Goal: Register for event/course

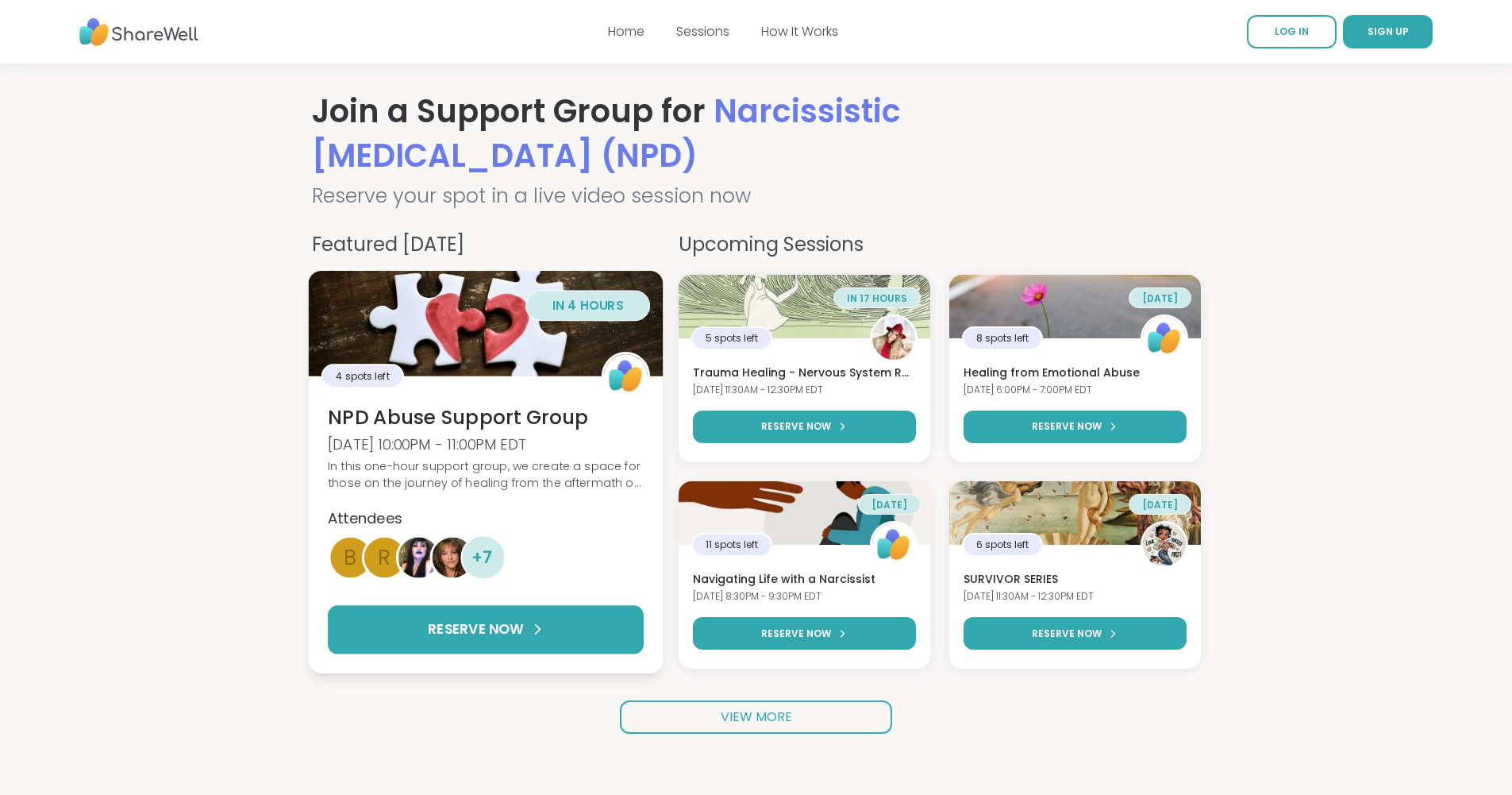
click at [444, 416] on h3 "NPD Abuse Support Group" at bounding box center [486, 416] width 316 height 27
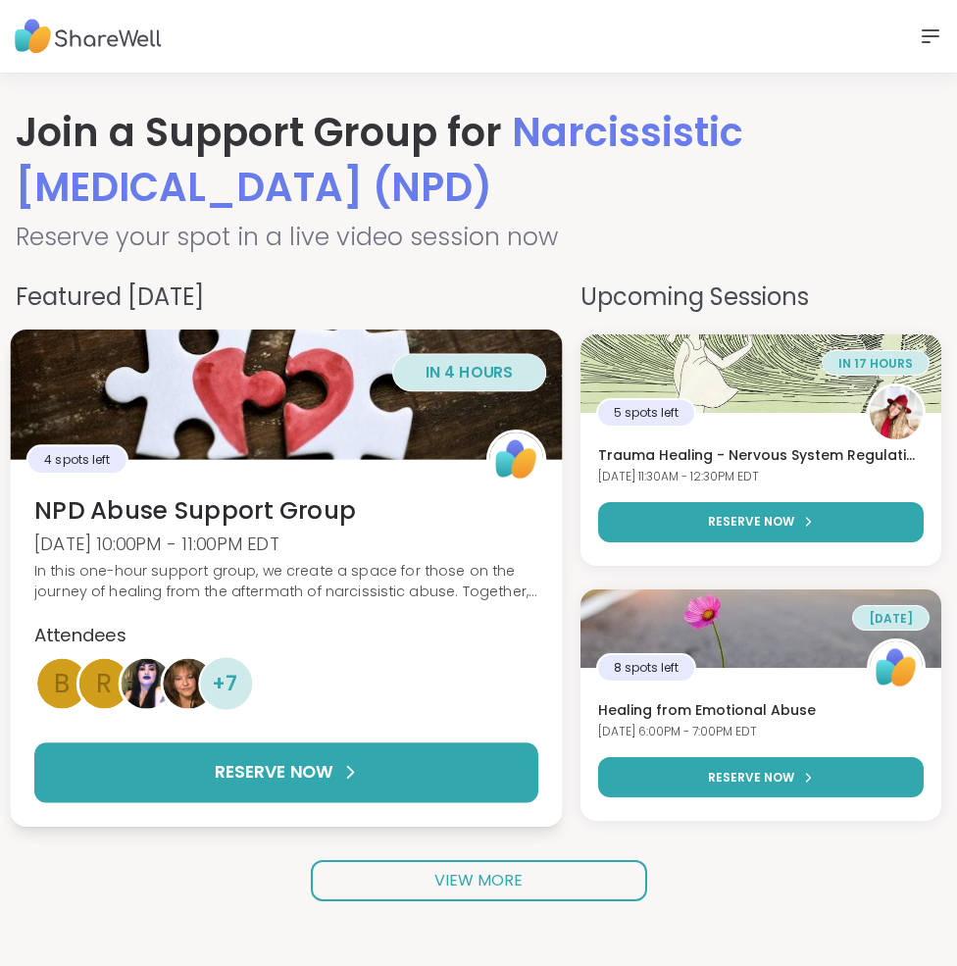
click at [307, 636] on div "Attendees" at bounding box center [286, 635] width 504 height 26
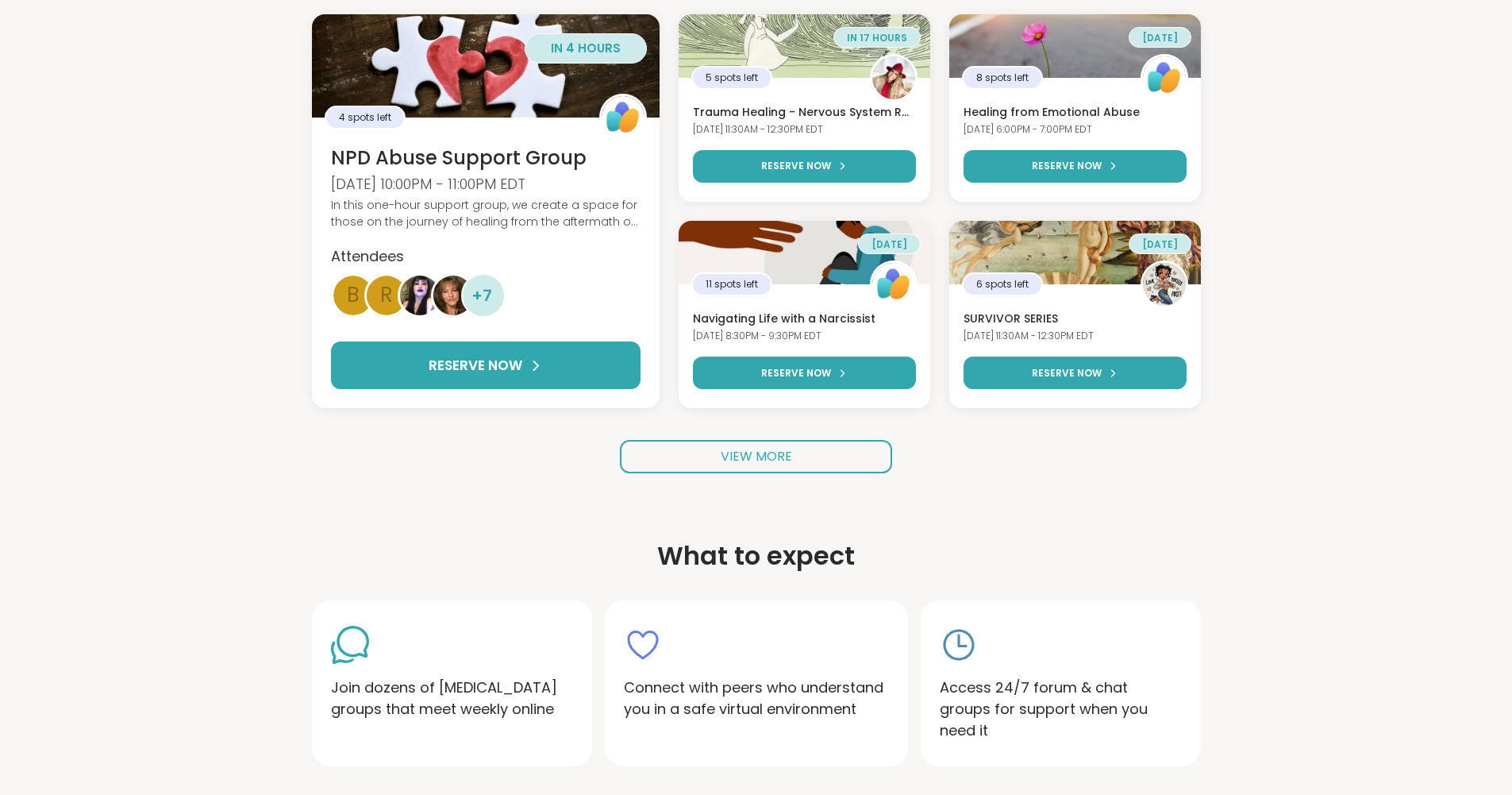
scroll to position [253, 0]
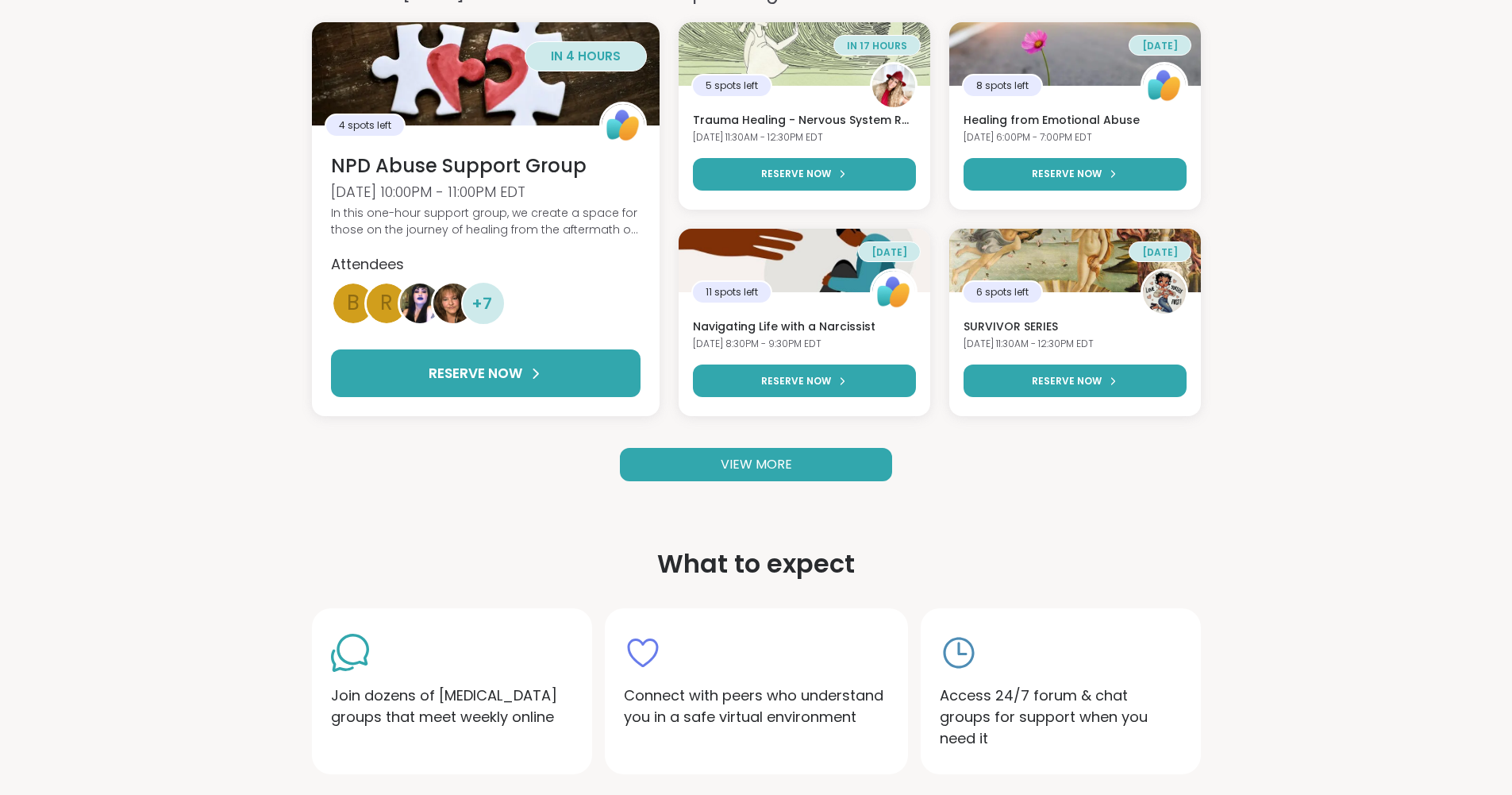
click at [728, 461] on span "VIEW MORE" at bounding box center [757, 464] width 71 height 19
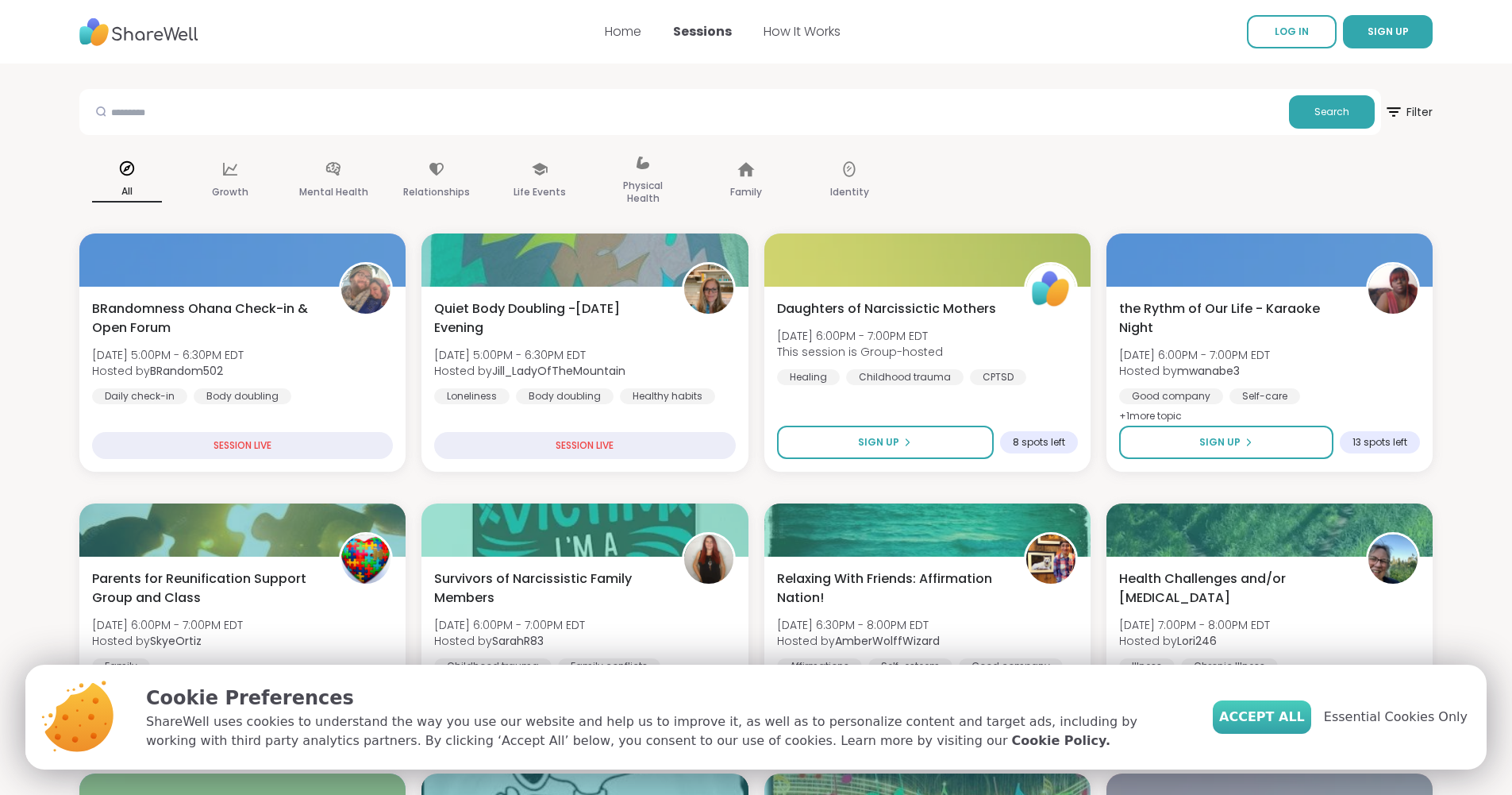
click at [774, 716] on span "Accept All" at bounding box center [1262, 717] width 86 height 19
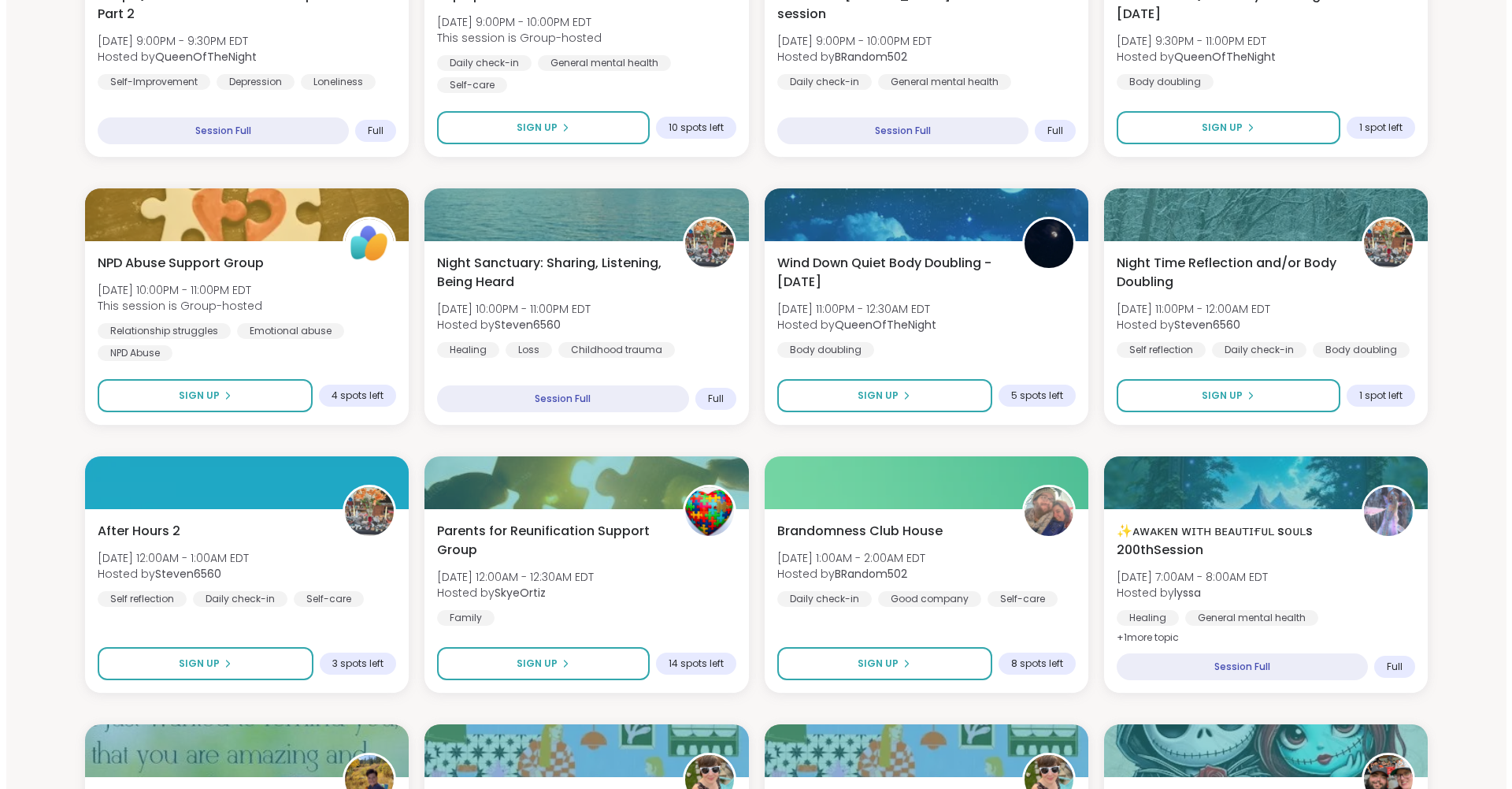
scroll to position [1655, 0]
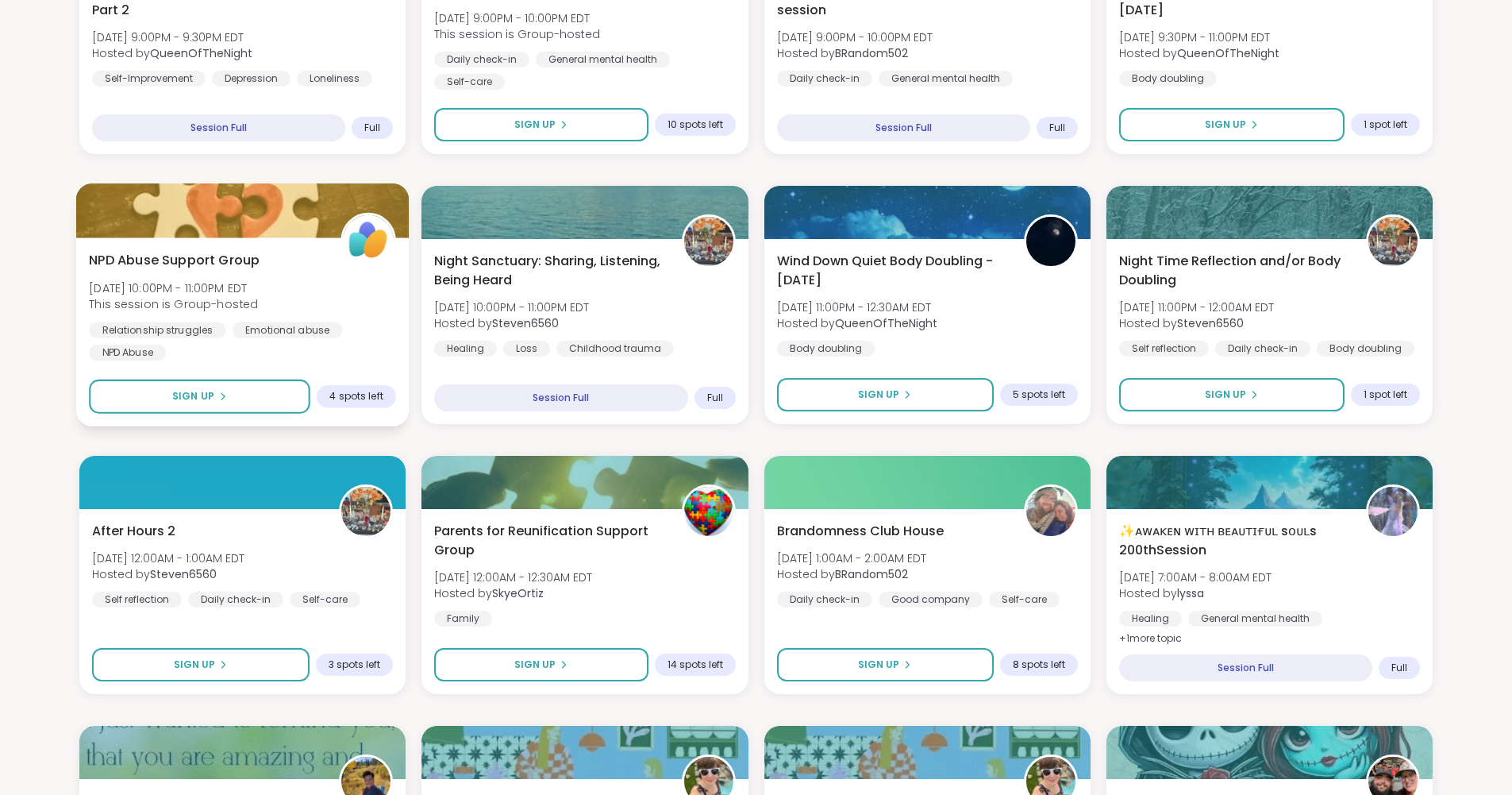
click at [234, 257] on span "NPD Abuse Support Group" at bounding box center [174, 261] width 171 height 19
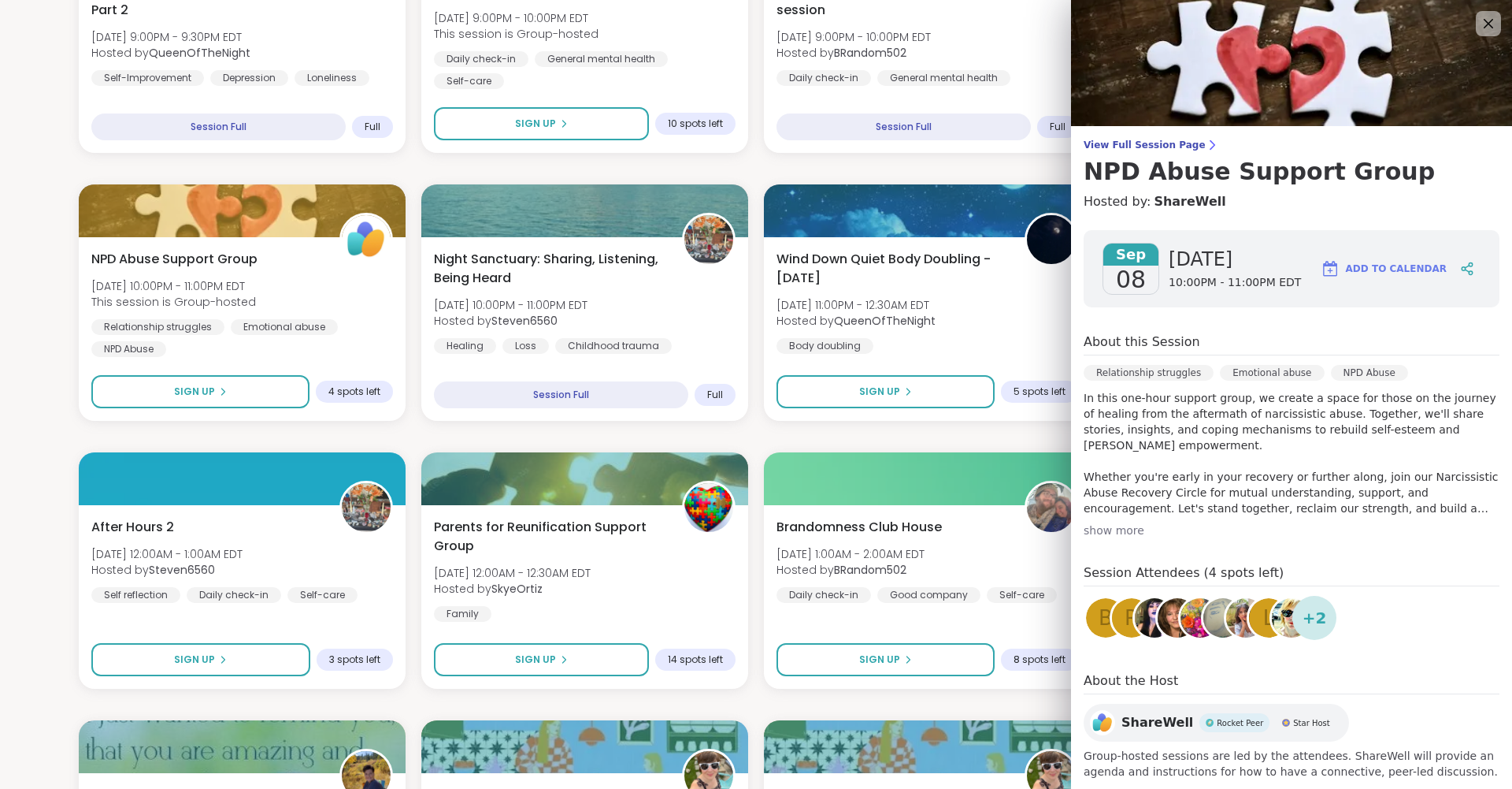
click at [768, 533] on div "show more" at bounding box center [1292, 530] width 416 height 16
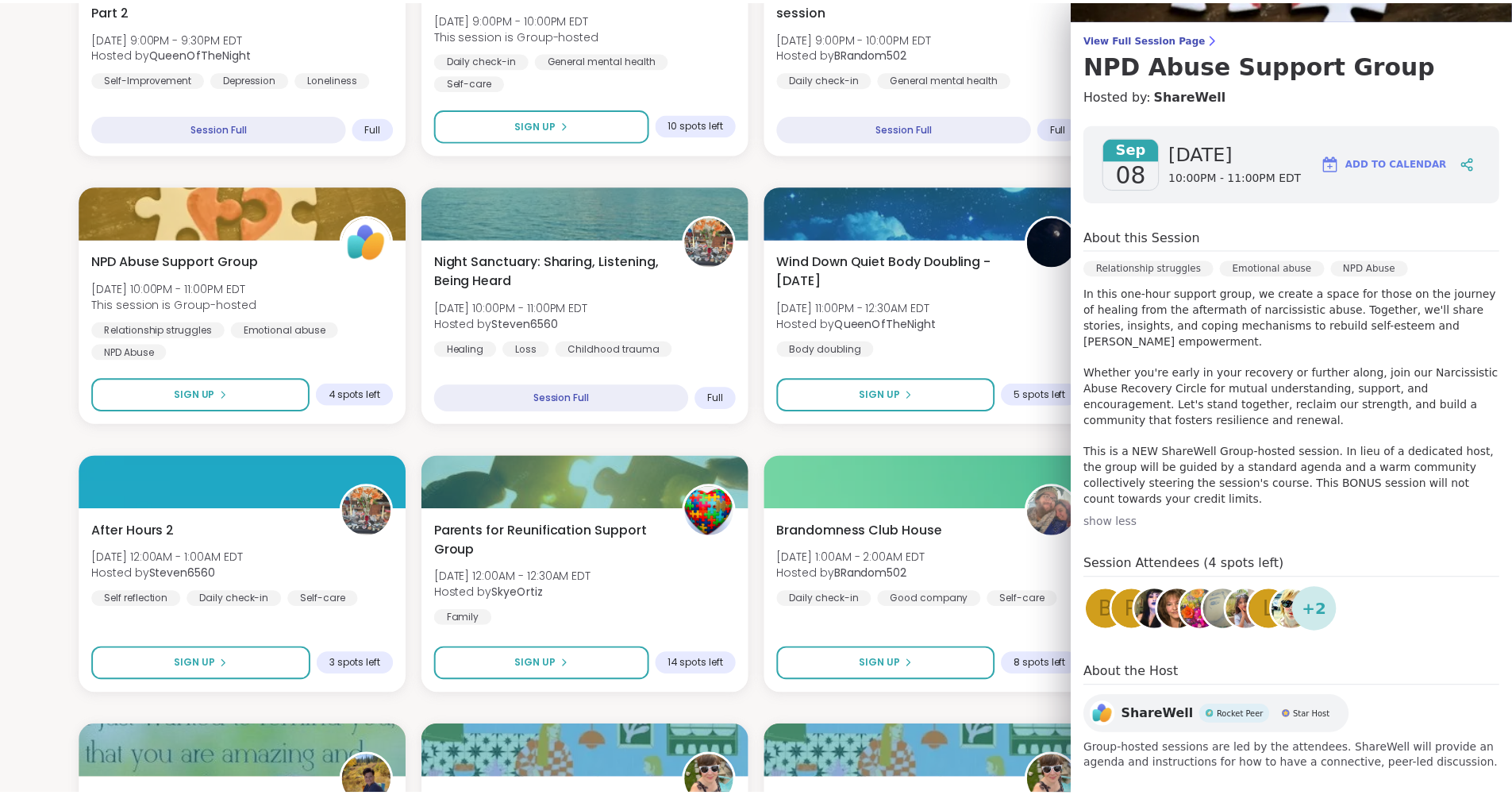
scroll to position [0, 0]
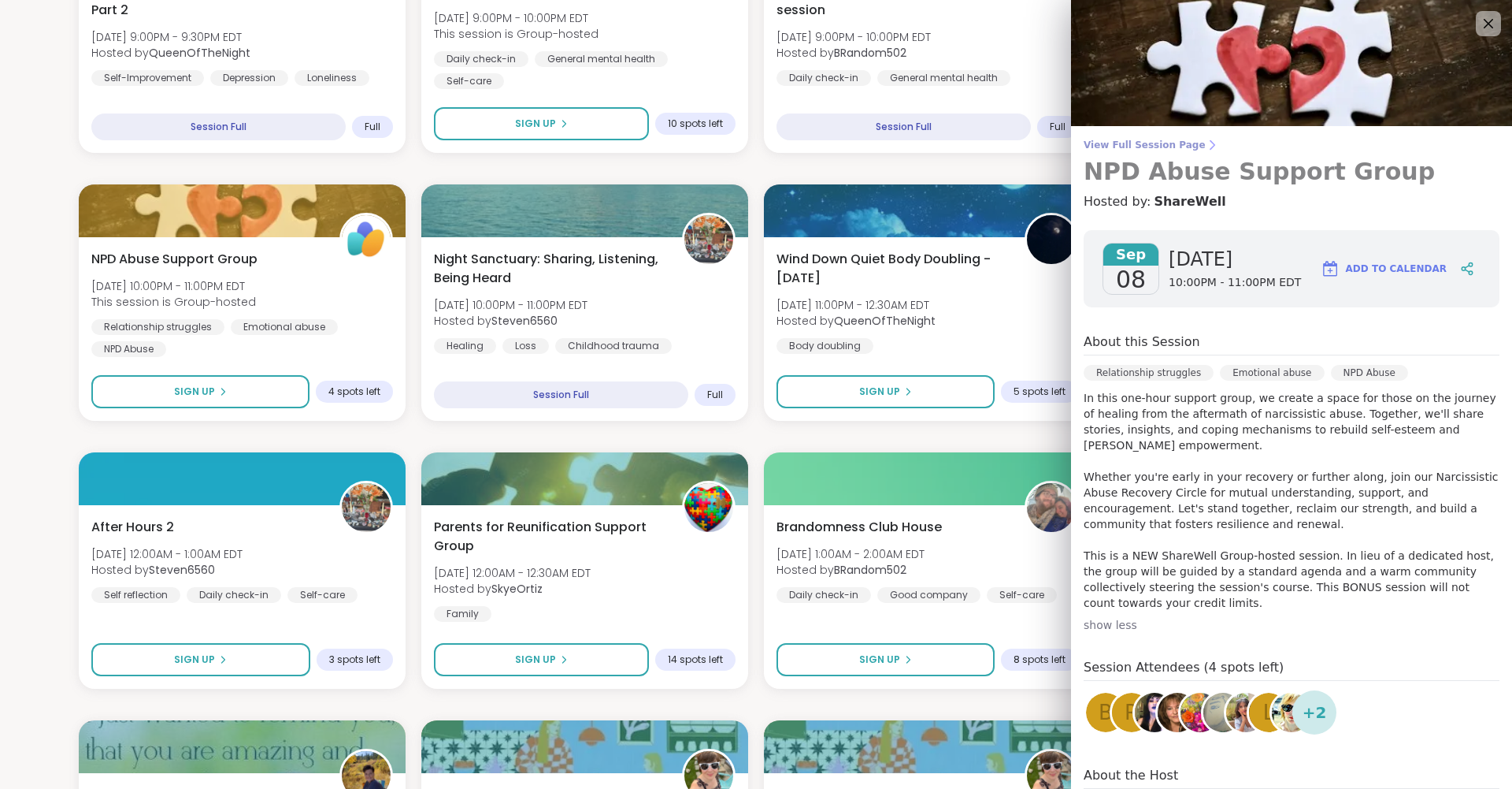
click at [768, 149] on span "View Full Session Page" at bounding box center [1292, 145] width 416 height 13
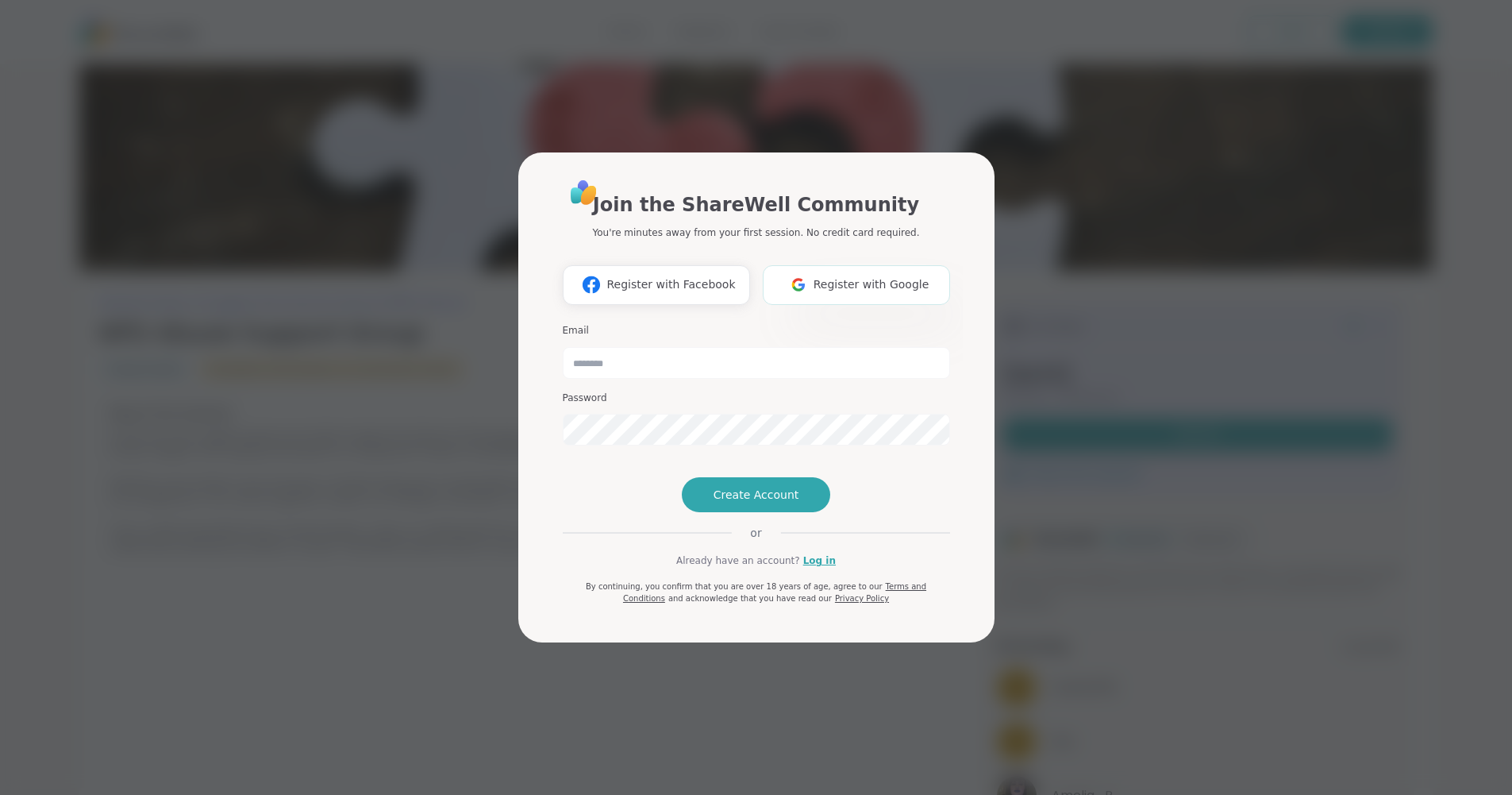
click at [774, 276] on span "Register with Google" at bounding box center [871, 284] width 116 height 17
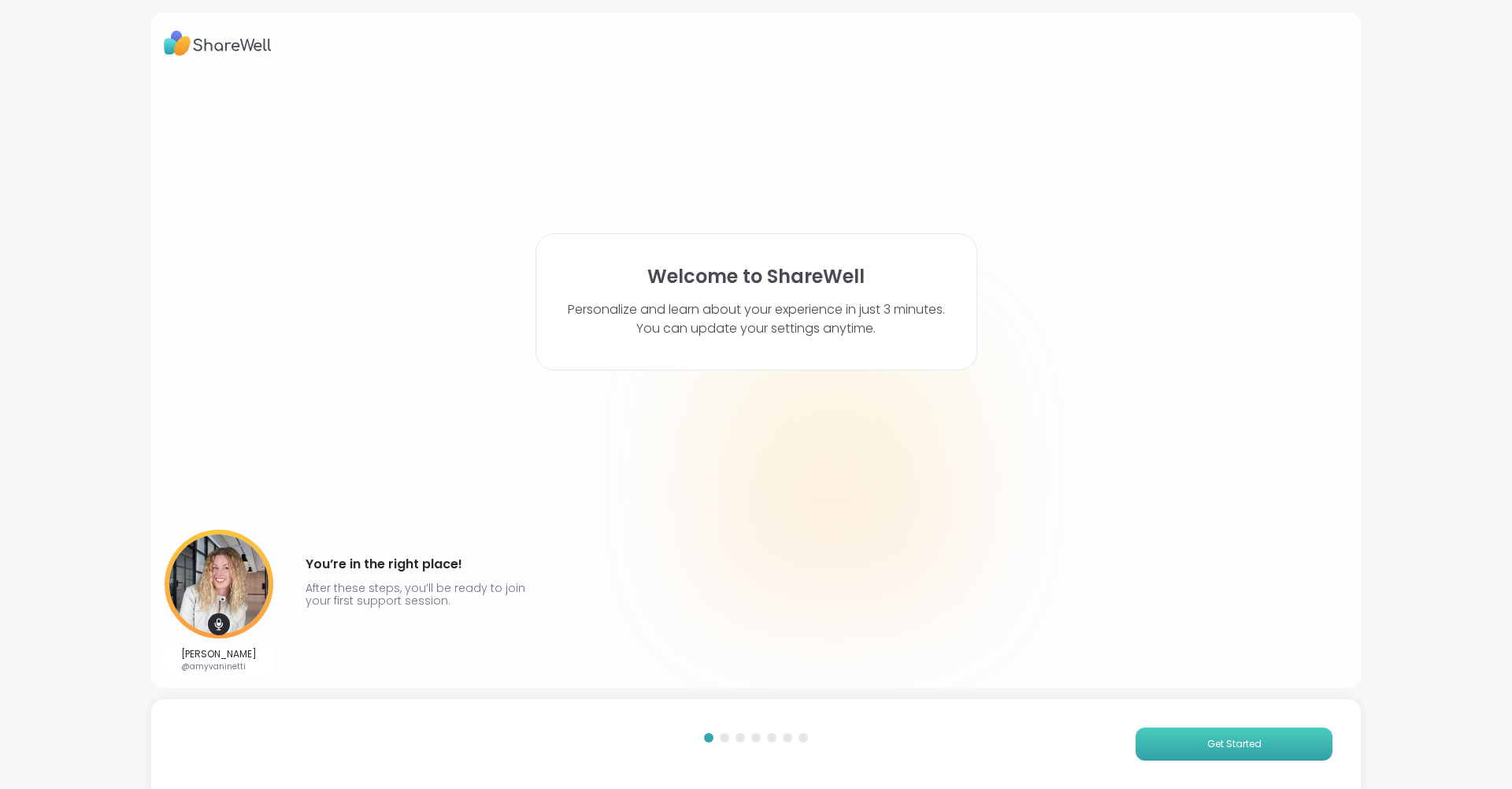
click at [768, 742] on span "Get Started" at bounding box center [1235, 744] width 55 height 14
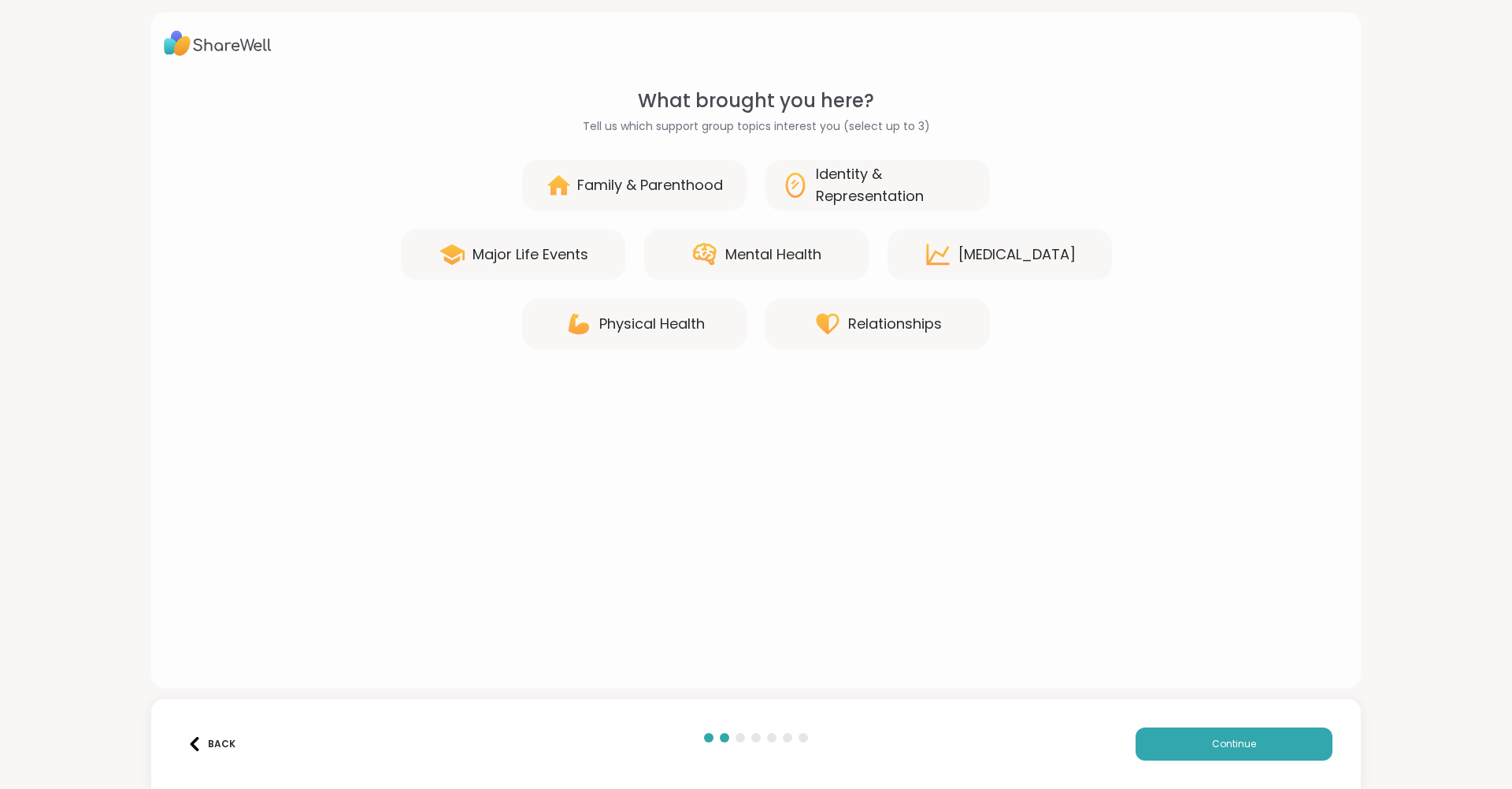
click at [752, 256] on div "Mental Health" at bounding box center [773, 254] width 96 height 22
click at [768, 325] on div "Relationships" at bounding box center [895, 323] width 94 height 22
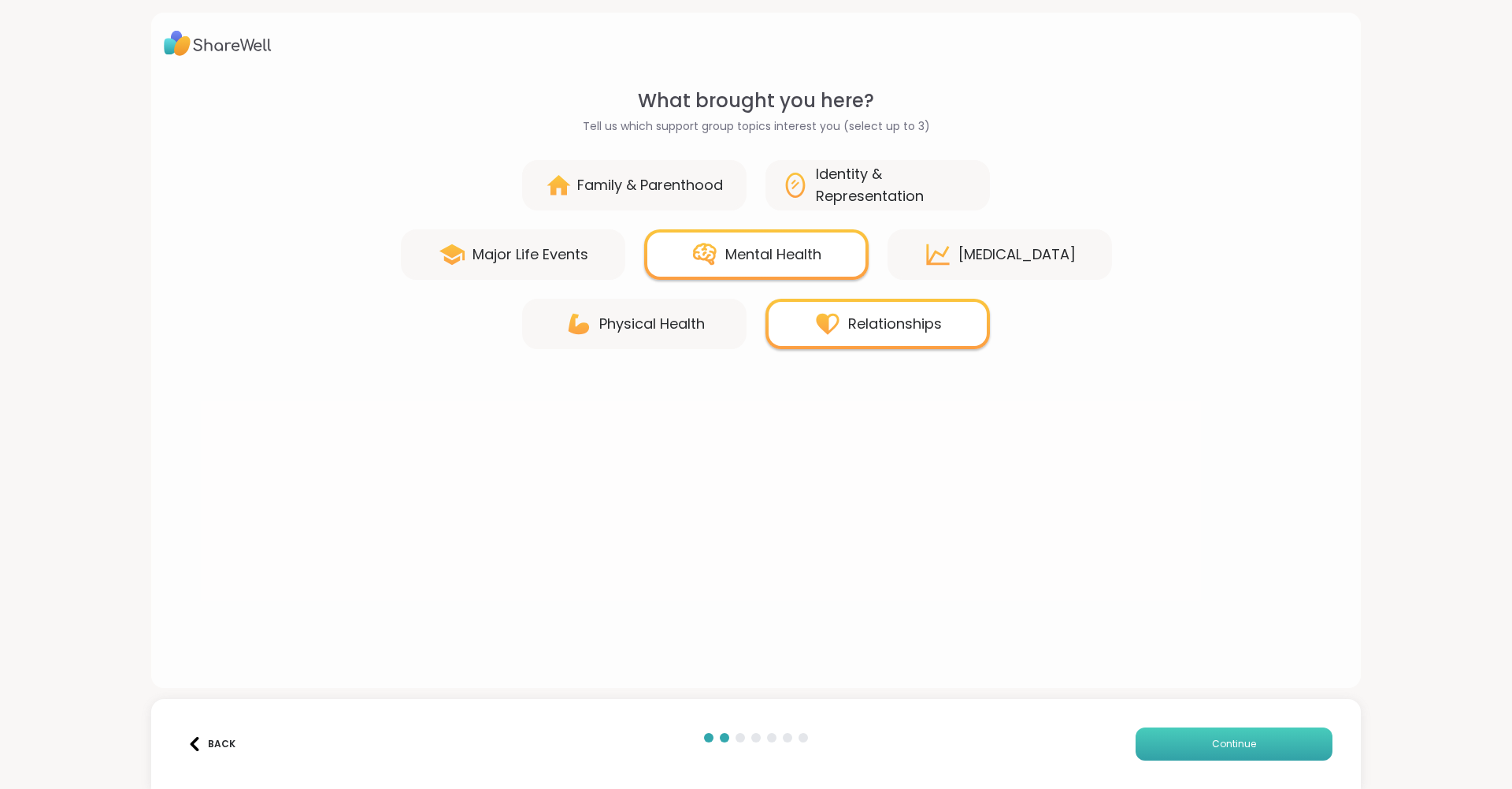
click at [768, 741] on span "Continue" at bounding box center [1233, 744] width 44 height 14
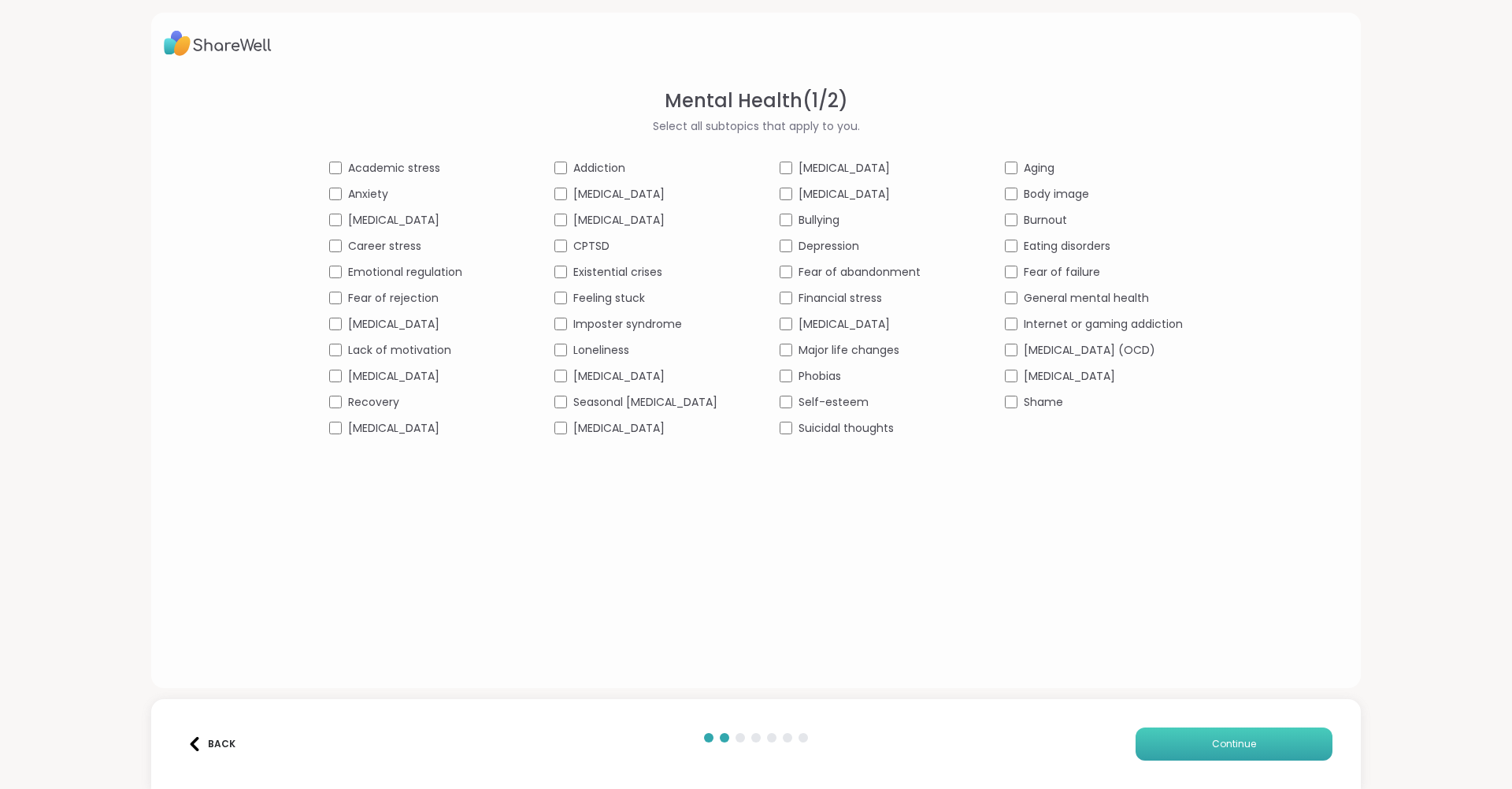
click at [768, 742] on span "Continue" at bounding box center [1233, 744] width 44 height 14
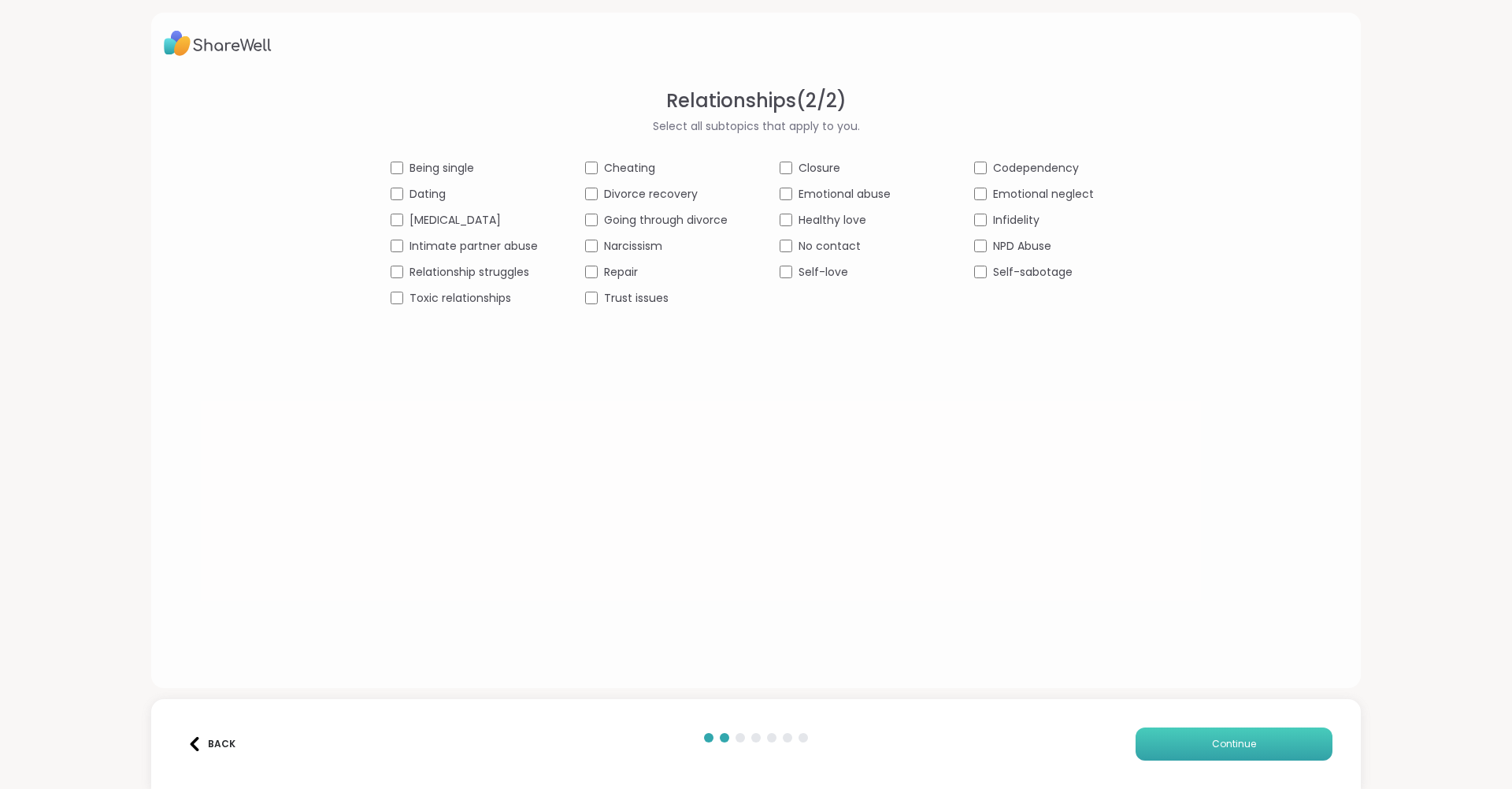
click at [768, 744] on span "Continue" at bounding box center [1233, 744] width 44 height 14
